Goal: Entertainment & Leisure: Browse casually

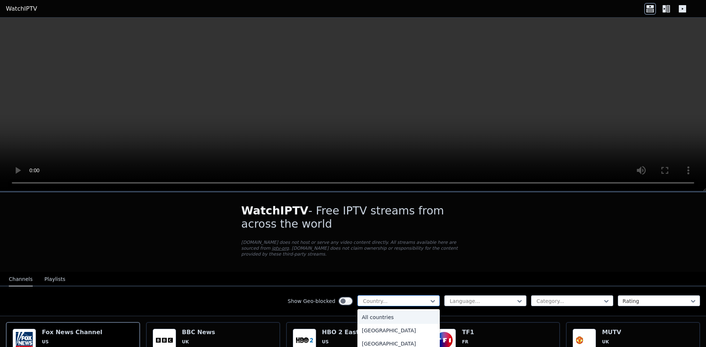
click at [384, 298] on div at bounding box center [395, 301] width 67 height 7
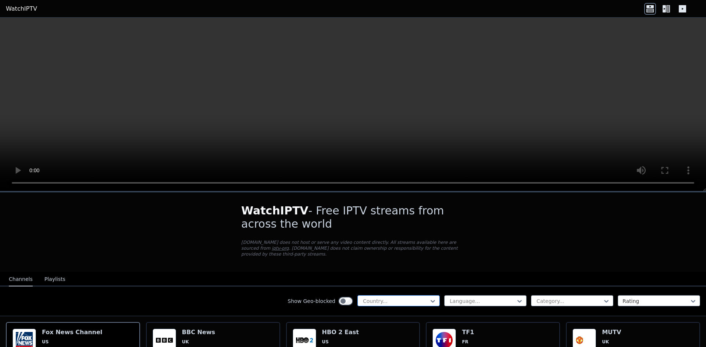
click at [385, 298] on div at bounding box center [395, 301] width 67 height 7
click at [572, 298] on div at bounding box center [568, 301] width 67 height 7
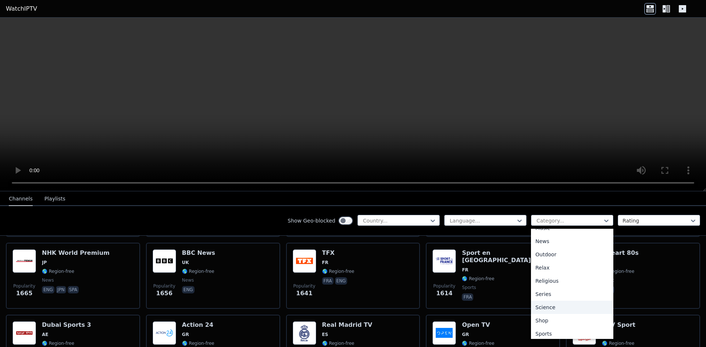
scroll to position [250, 0]
click at [546, 302] on div "Sports" at bounding box center [572, 304] width 82 height 13
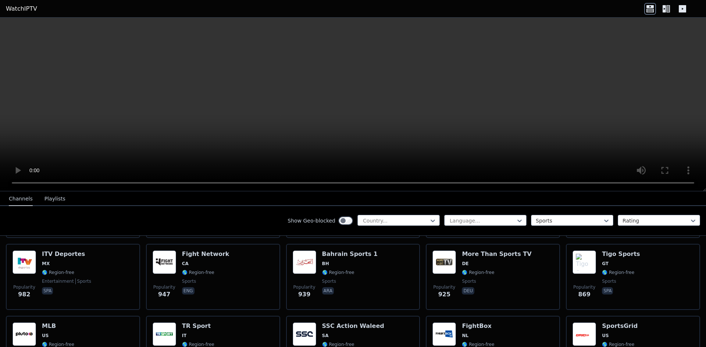
scroll to position [404, 0]
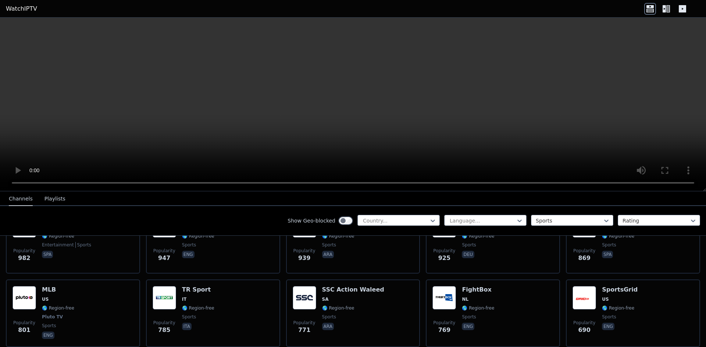
click at [294, 216] on div "Show Geo-blocked" at bounding box center [319, 221] width 65 height 12
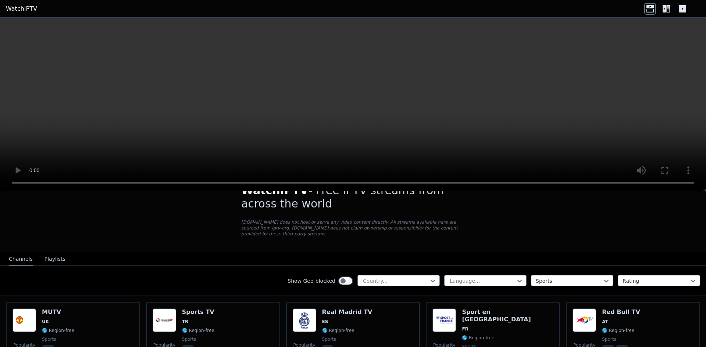
scroll to position [0, 0]
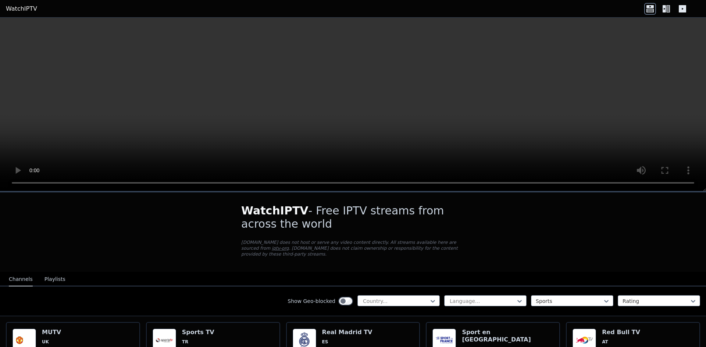
click at [668, 6] on icon at bounding box center [666, 9] width 12 height 12
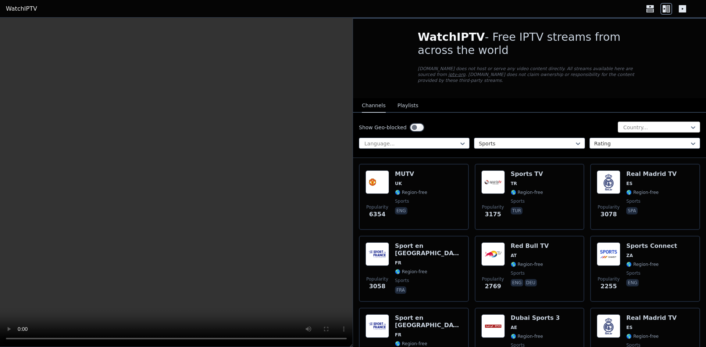
click at [632, 124] on div at bounding box center [655, 127] width 67 height 7
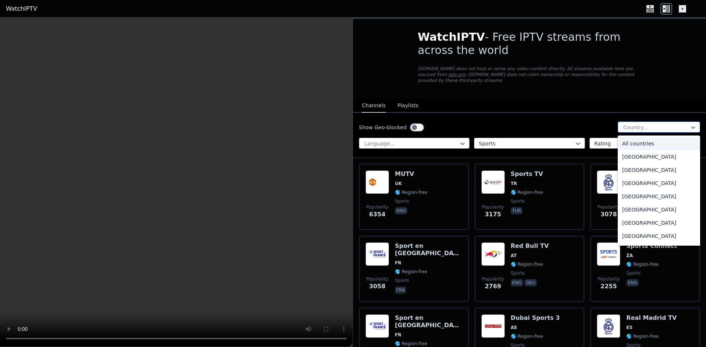
click at [632, 124] on div at bounding box center [655, 127] width 67 height 7
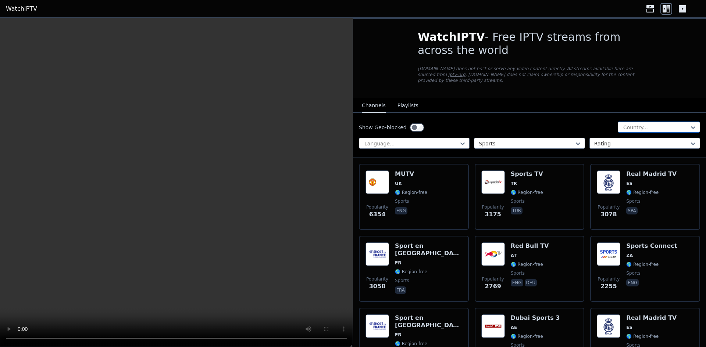
click at [628, 124] on div at bounding box center [655, 127] width 67 height 7
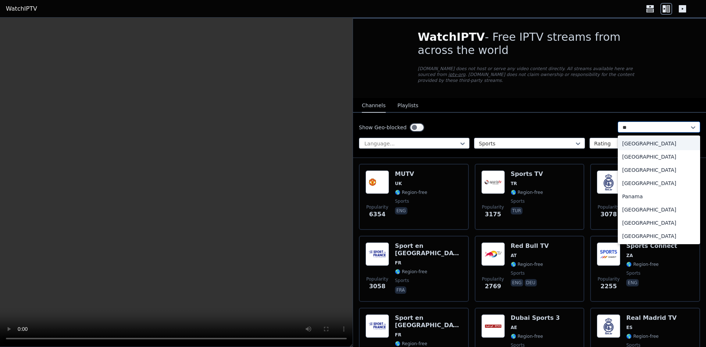
type input "***"
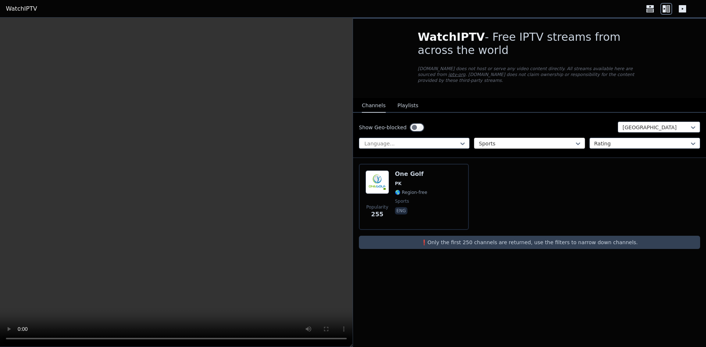
click at [498, 140] on div at bounding box center [525, 143] width 95 height 7
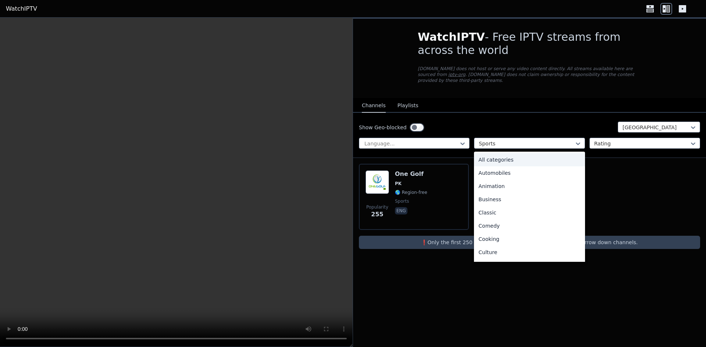
click at [500, 153] on div "All categories" at bounding box center [529, 159] width 111 height 13
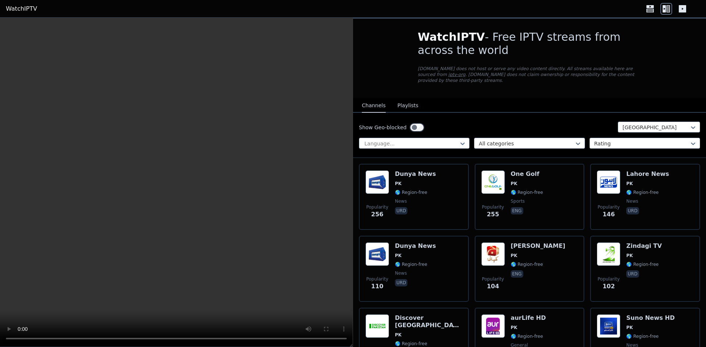
click at [560, 77] on p "[DOMAIN_NAME] does not host or serve any video content directly. All streams av…" at bounding box center [528, 75] width 223 height 18
